Goal: Task Accomplishment & Management: Manage account settings

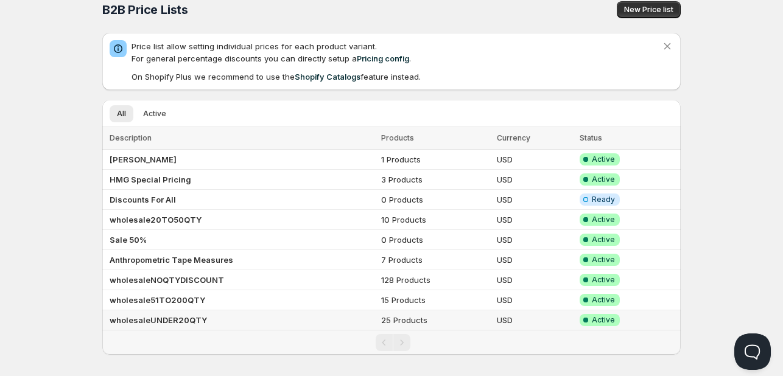
scroll to position [21, 0]
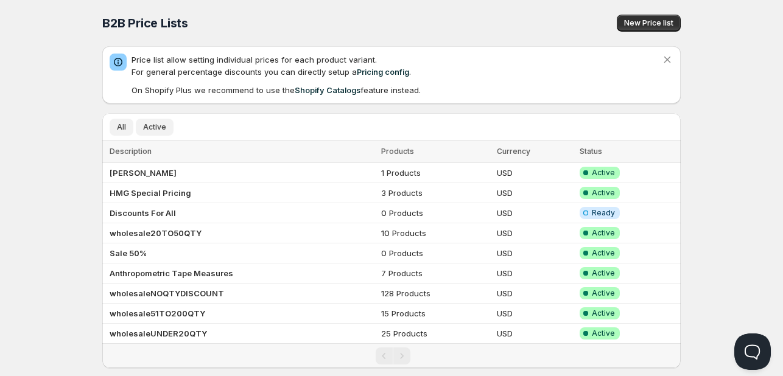
click at [145, 129] on span "Active" at bounding box center [154, 127] width 23 height 10
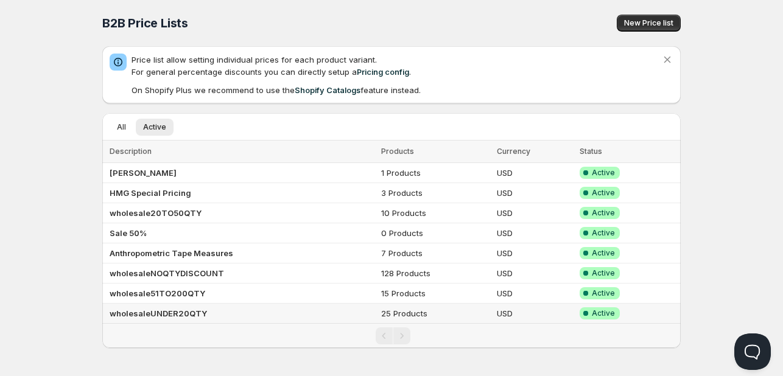
click at [183, 314] on b "wholesaleUNDER20QTY" at bounding box center [158, 314] width 97 height 10
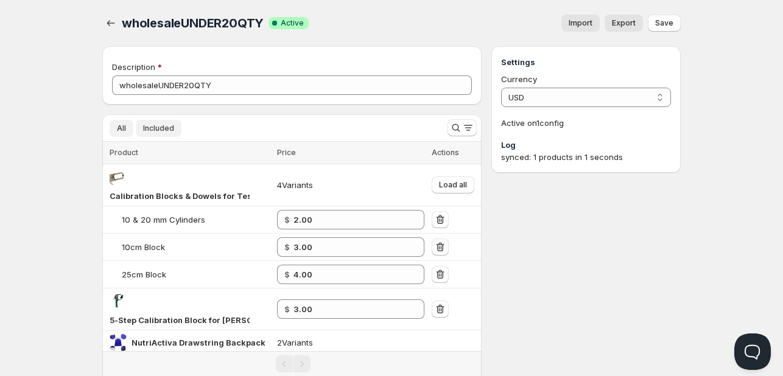
click at [123, 132] on span "All" at bounding box center [121, 129] width 9 height 10
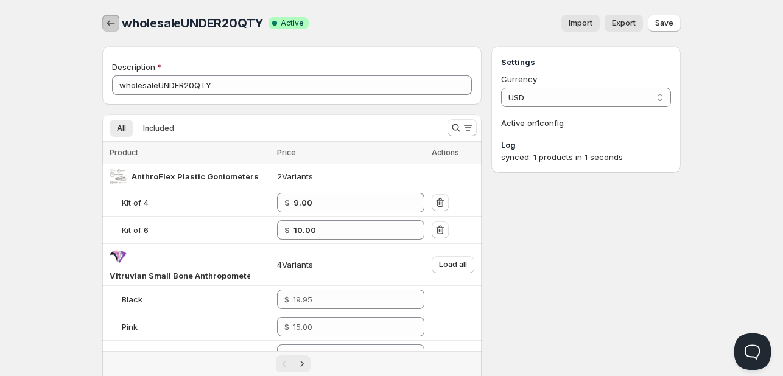
click at [111, 18] on icon "button" at bounding box center [111, 23] width 12 height 12
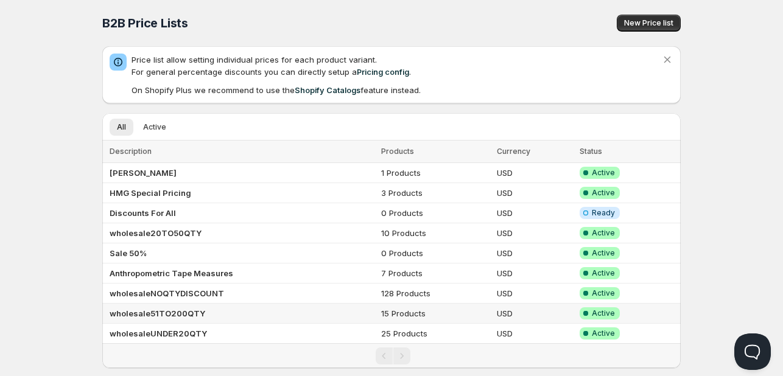
click at [174, 312] on b "wholesale51TO200QTY" at bounding box center [158, 314] width 96 height 10
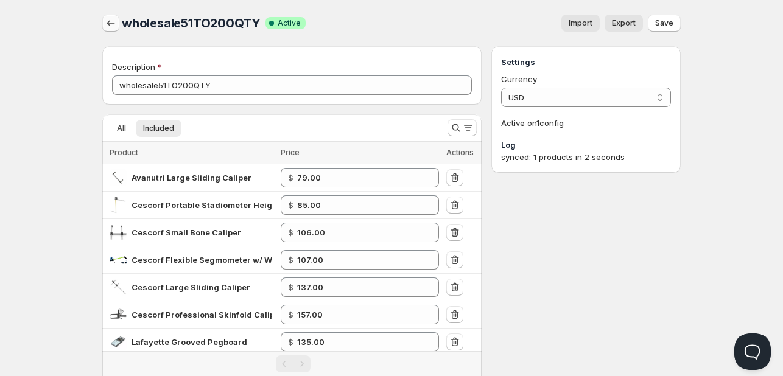
click at [102, 23] on button "button" at bounding box center [110, 23] width 17 height 17
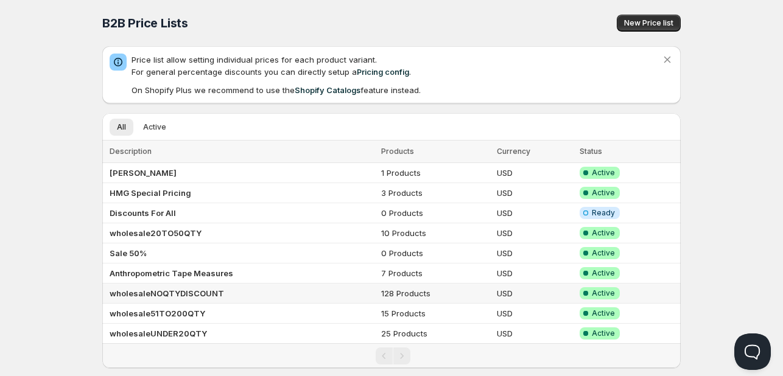
click at [165, 292] on b "wholesaleNOQTYDISCOUNT" at bounding box center [167, 294] width 115 height 10
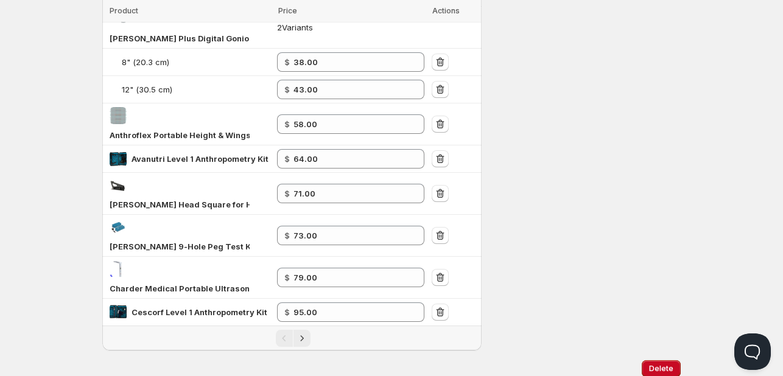
scroll to position [932, 0]
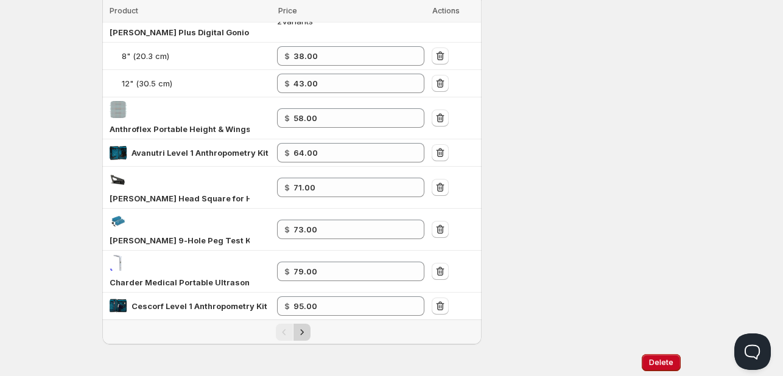
click at [300, 326] on icon "Next" at bounding box center [302, 332] width 12 height 12
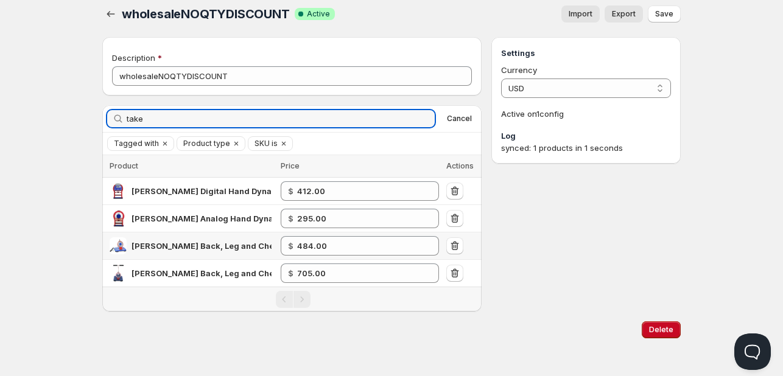
scroll to position [11, 0]
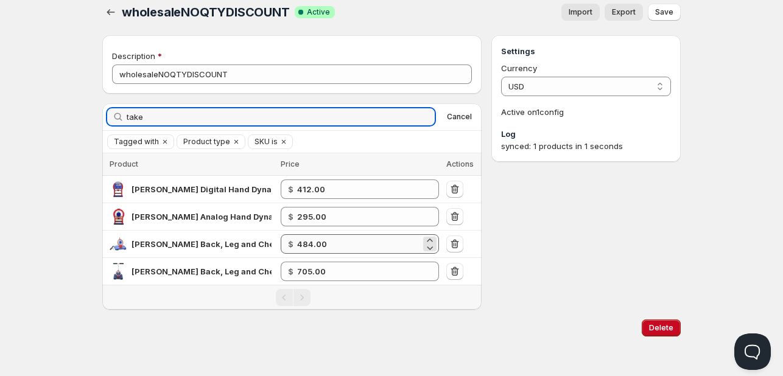
type input "take"
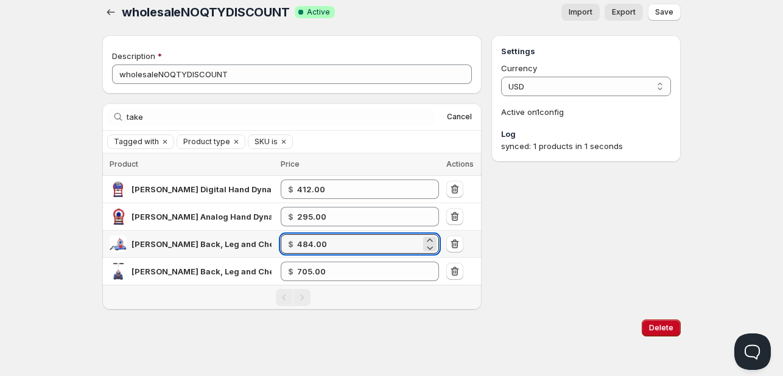
drag, startPoint x: 336, startPoint y: 242, endPoint x: 175, endPoint y: 214, distance: 163.2
click at [175, 214] on tbody "[PERSON_NAME] Digital Hand Dynamometer - T.K.K. 5401 ([PERSON_NAME] Type) $ 412…" at bounding box center [291, 231] width 379 height 110
type input "634.00"
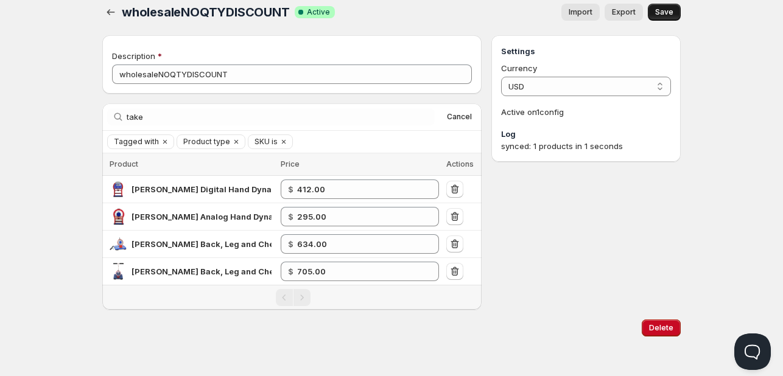
click at [652, 15] on button "Save" at bounding box center [664, 12] width 33 height 17
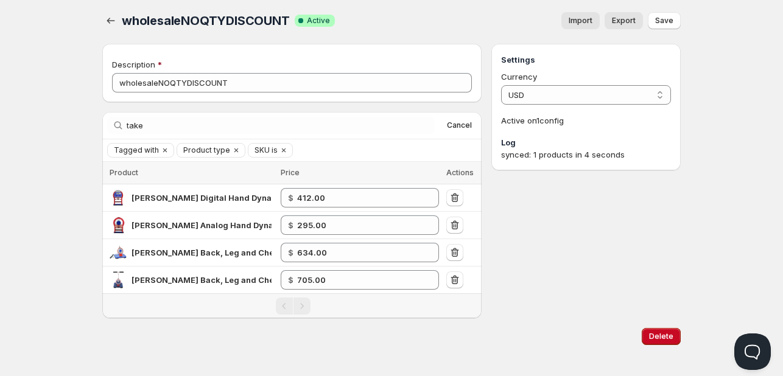
scroll to position [0, 0]
